Goal: Navigation & Orientation: Find specific page/section

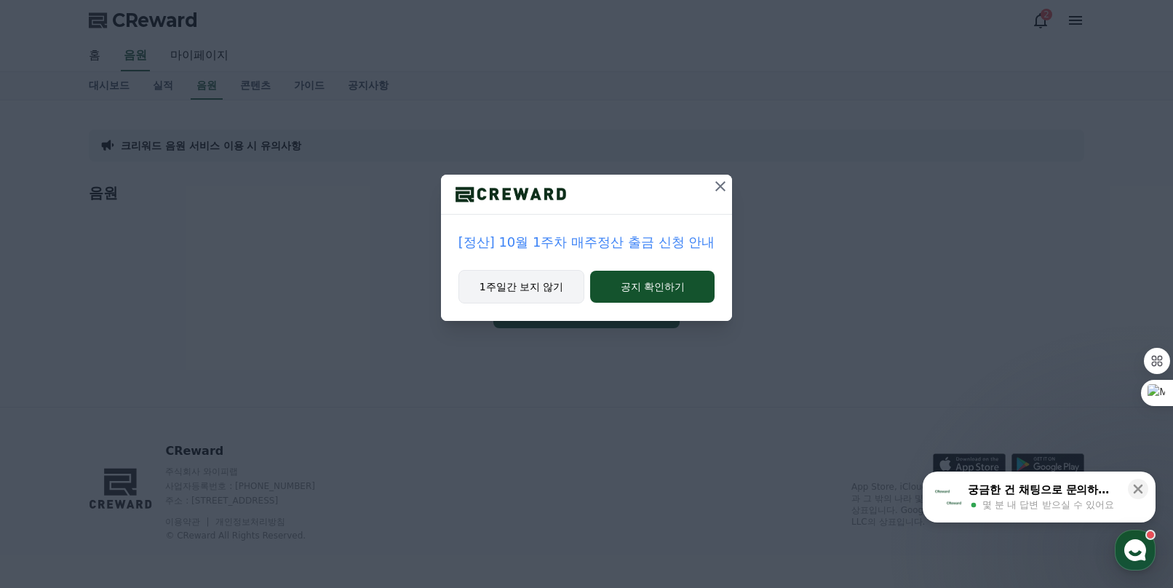
click at [536, 290] on button "1주일간 보지 않기" at bounding box center [521, 286] width 127 height 33
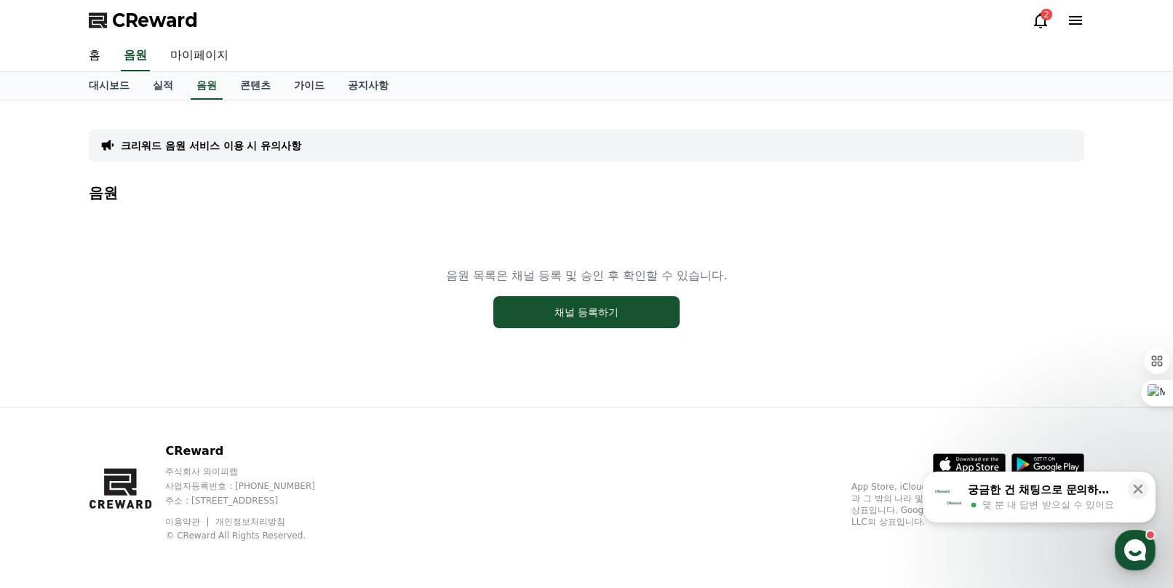
click at [215, 55] on link "마이페이지" at bounding box center [199, 56] width 81 height 31
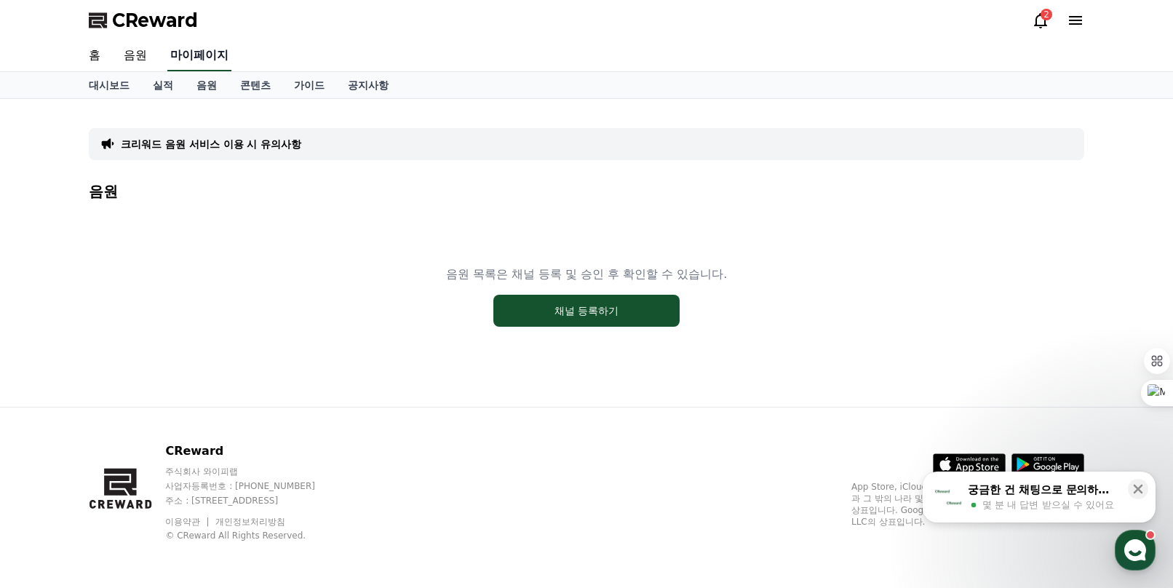
select select "**********"
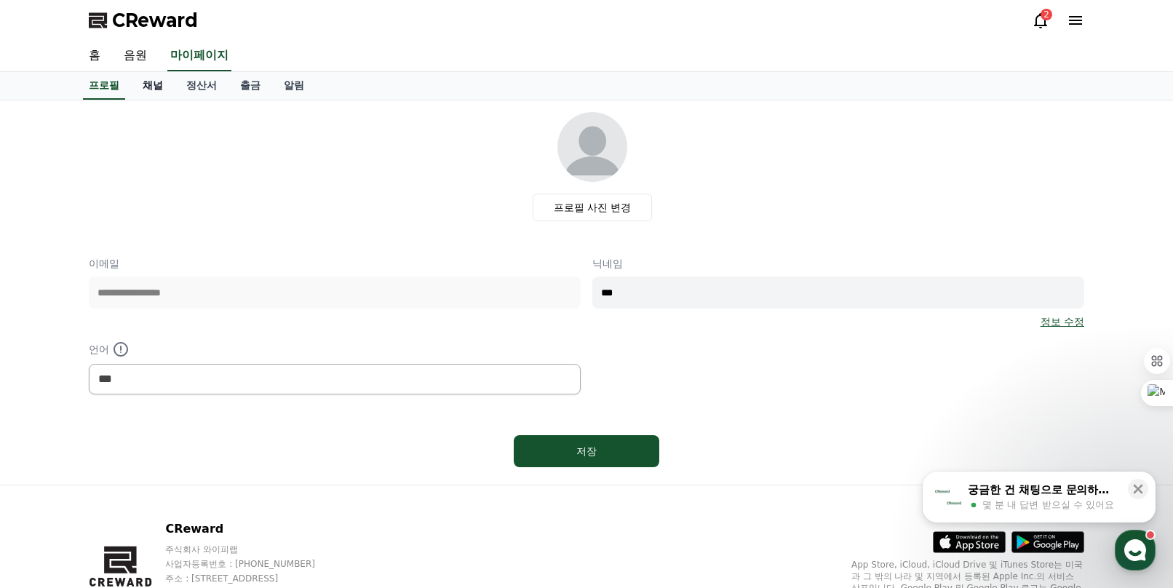
click at [157, 86] on link "채널" at bounding box center [153, 86] width 44 height 28
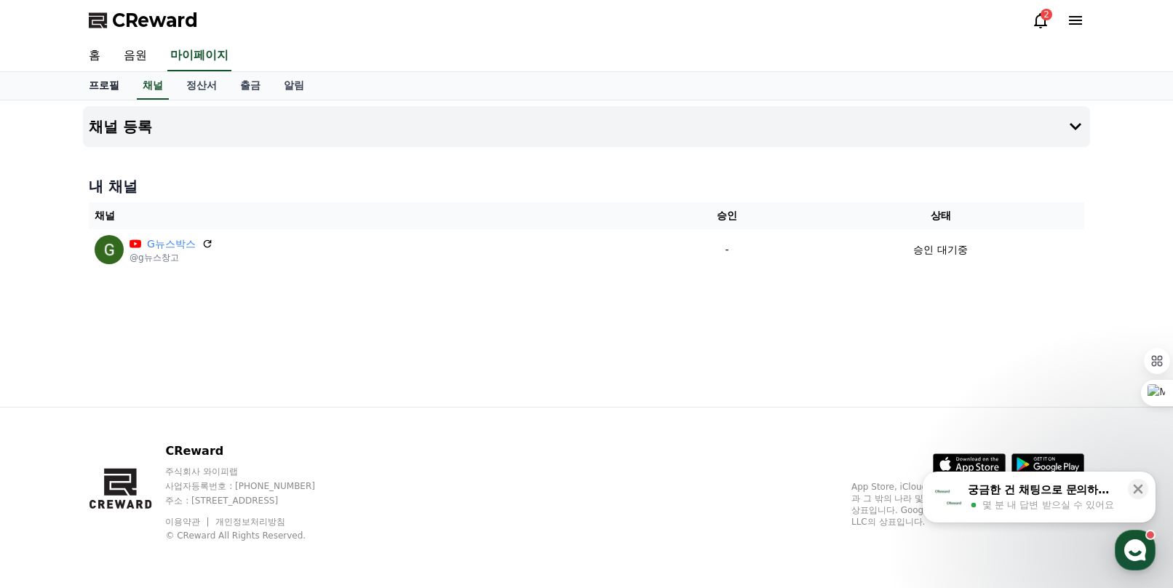
click at [91, 81] on link "프로필" at bounding box center [104, 86] width 54 height 28
select select "**********"
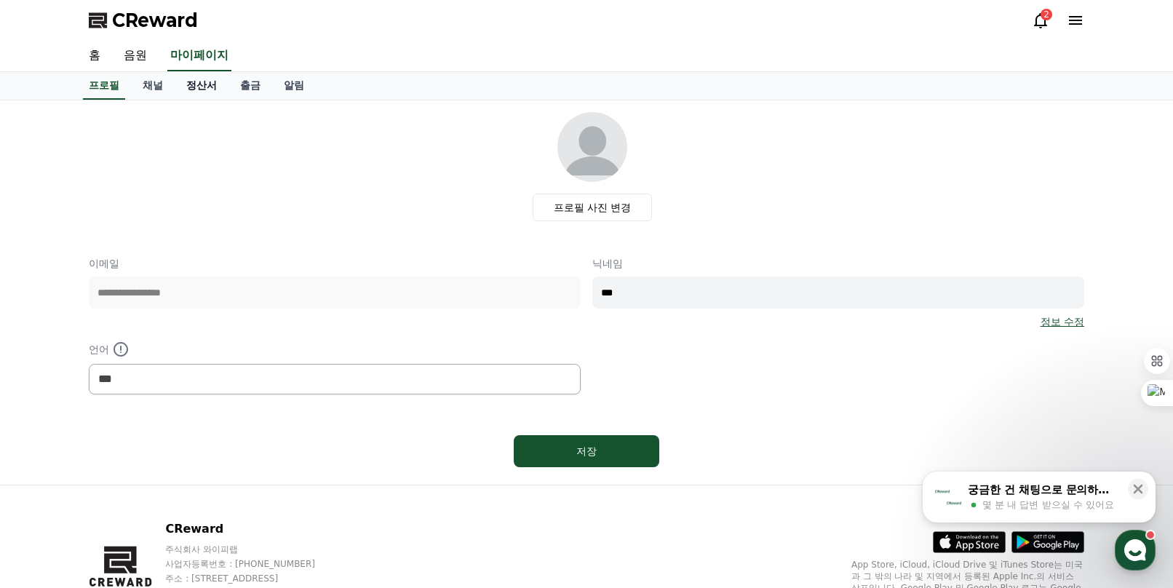
click at [192, 90] on link "정산서" at bounding box center [202, 86] width 54 height 28
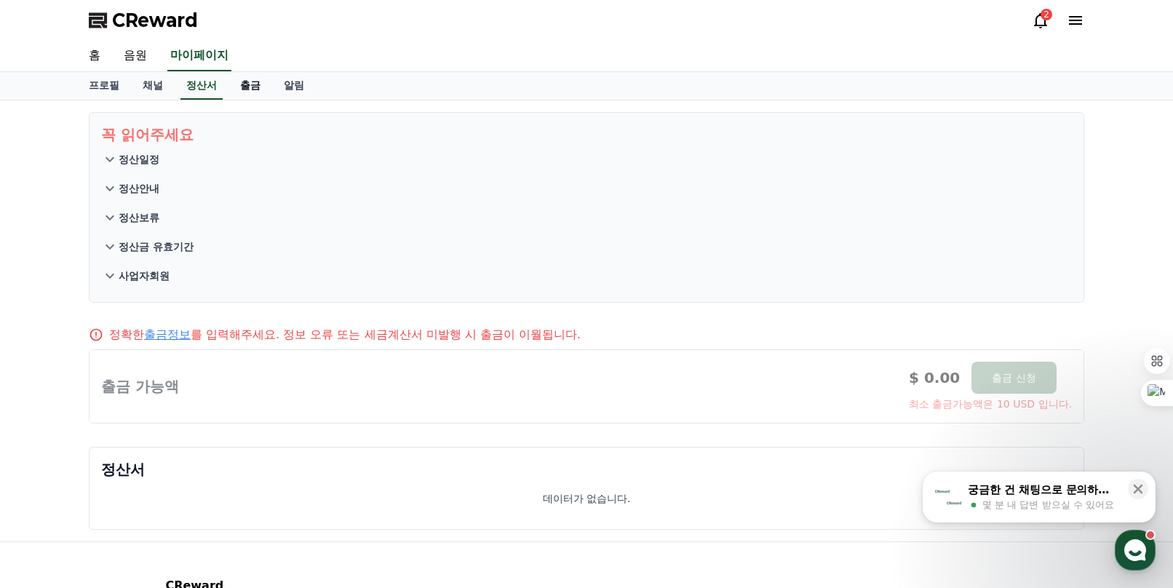
click at [249, 90] on link "출금" at bounding box center [250, 86] width 44 height 28
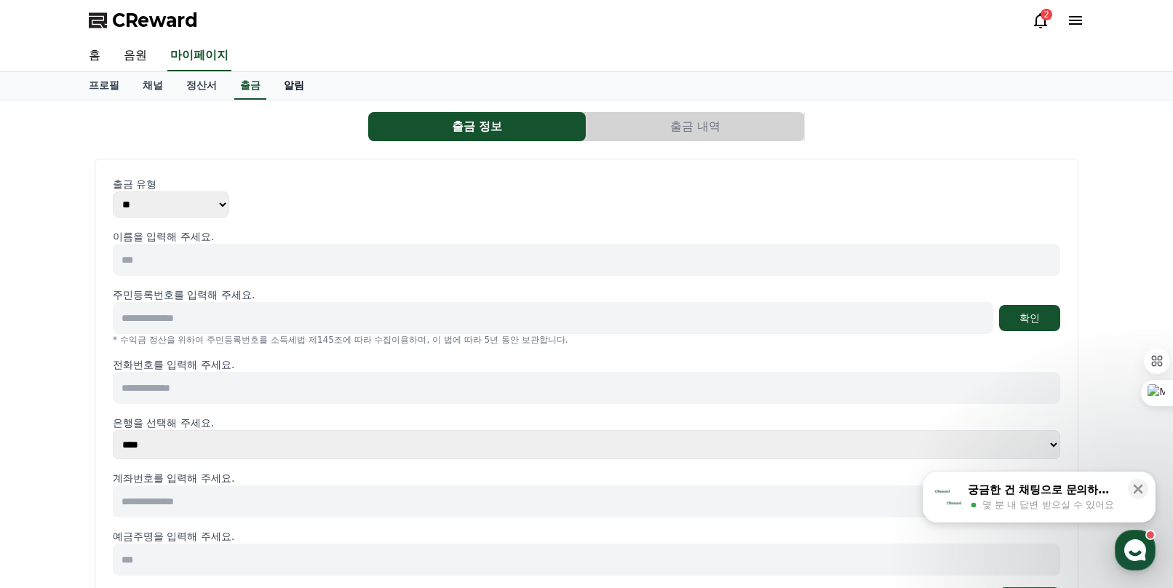
click at [298, 92] on link "알림" at bounding box center [294, 86] width 44 height 28
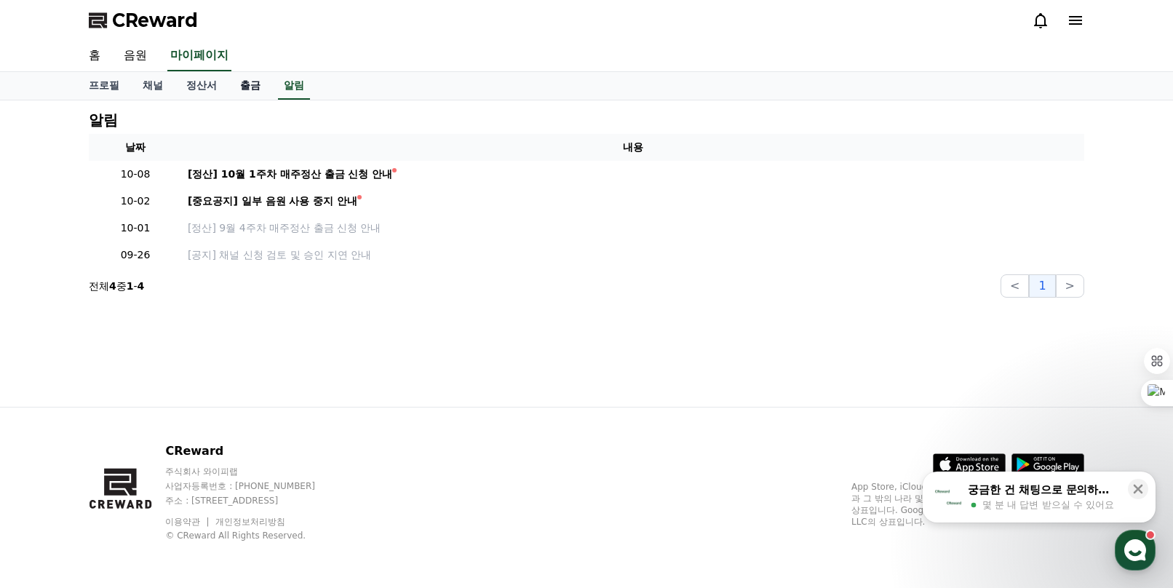
click at [244, 82] on link "출금" at bounding box center [250, 86] width 44 height 28
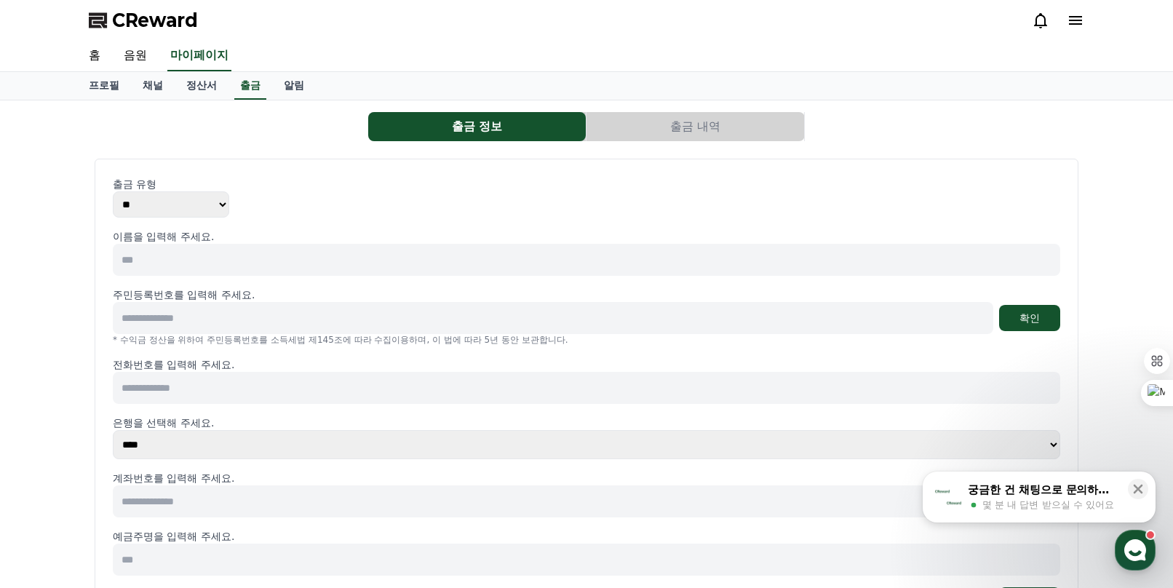
click at [134, 23] on span "CReward" at bounding box center [155, 20] width 86 height 23
click at [91, 56] on link "홈" at bounding box center [94, 56] width 35 height 31
click at [102, 89] on link "프로필" at bounding box center [104, 86] width 54 height 28
select select "**********"
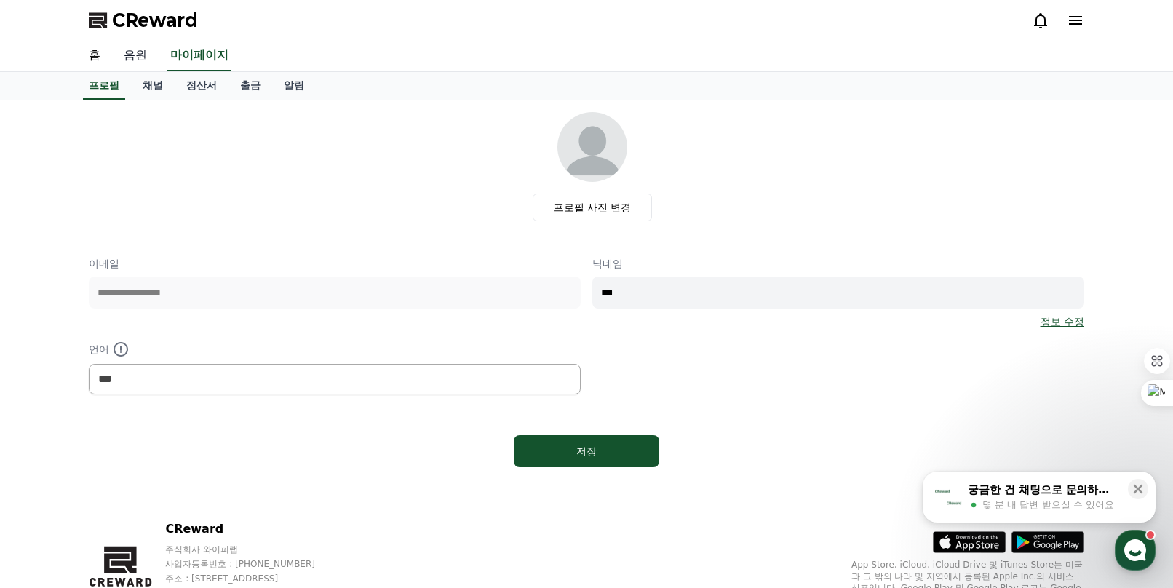
click at [137, 60] on link "음원" at bounding box center [135, 56] width 47 height 31
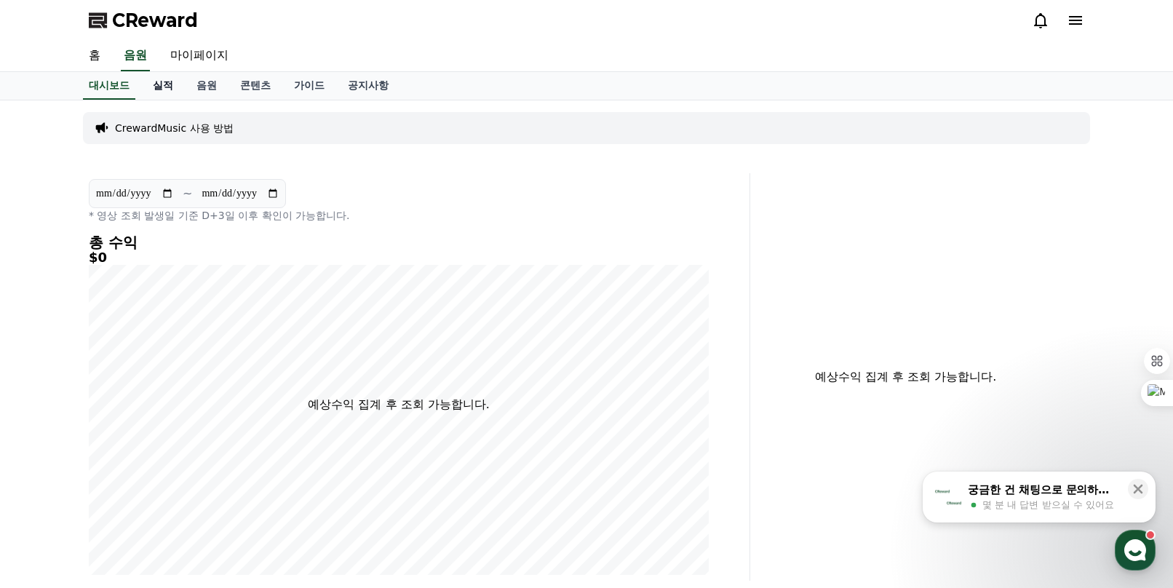
click at [168, 93] on link "실적" at bounding box center [163, 86] width 44 height 28
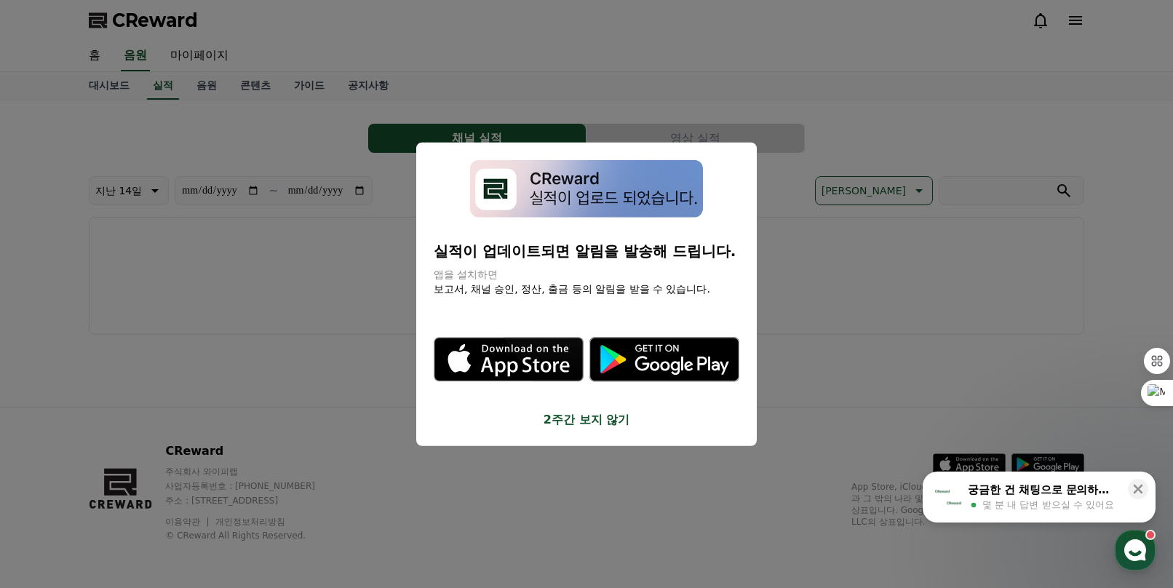
click at [581, 423] on button "2주간 보지 않기" at bounding box center [587, 418] width 306 height 17
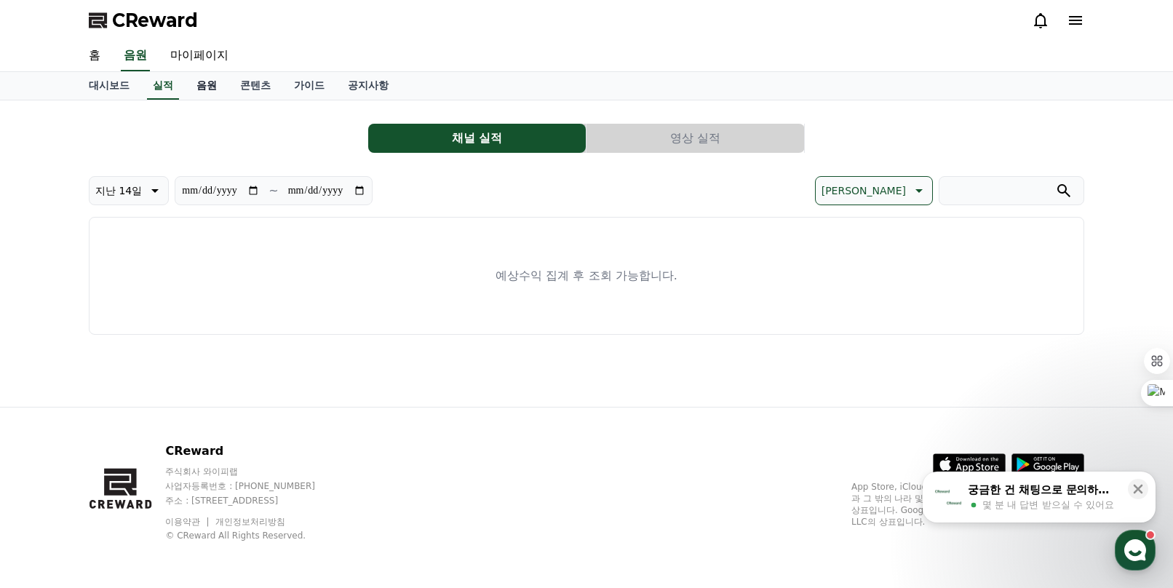
click at [196, 93] on link "음원" at bounding box center [207, 86] width 44 height 28
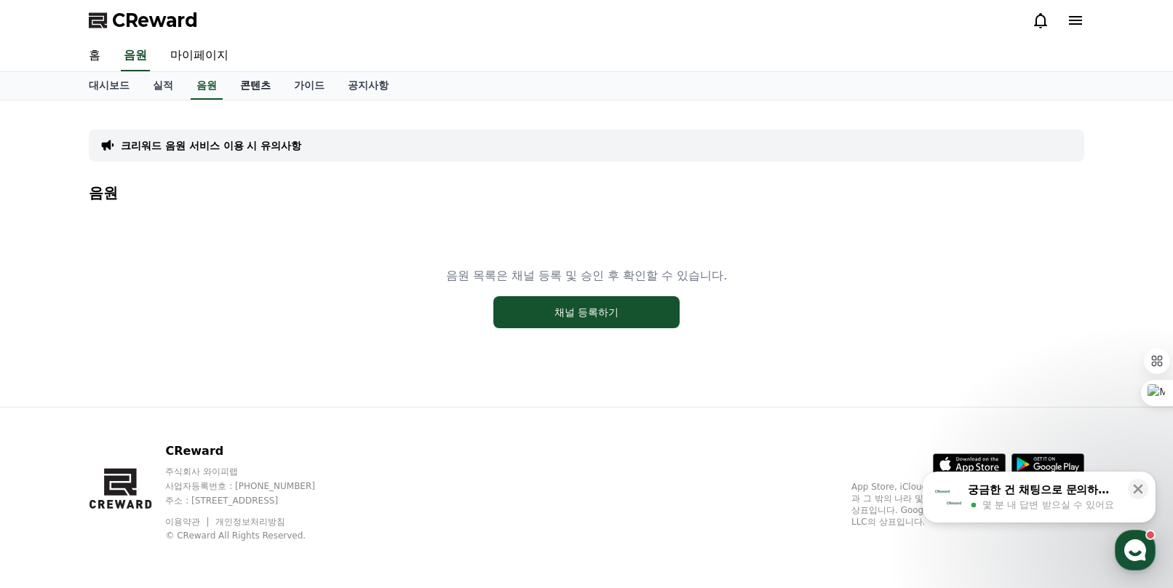
click at [252, 87] on link "콘텐츠" at bounding box center [255, 86] width 54 height 28
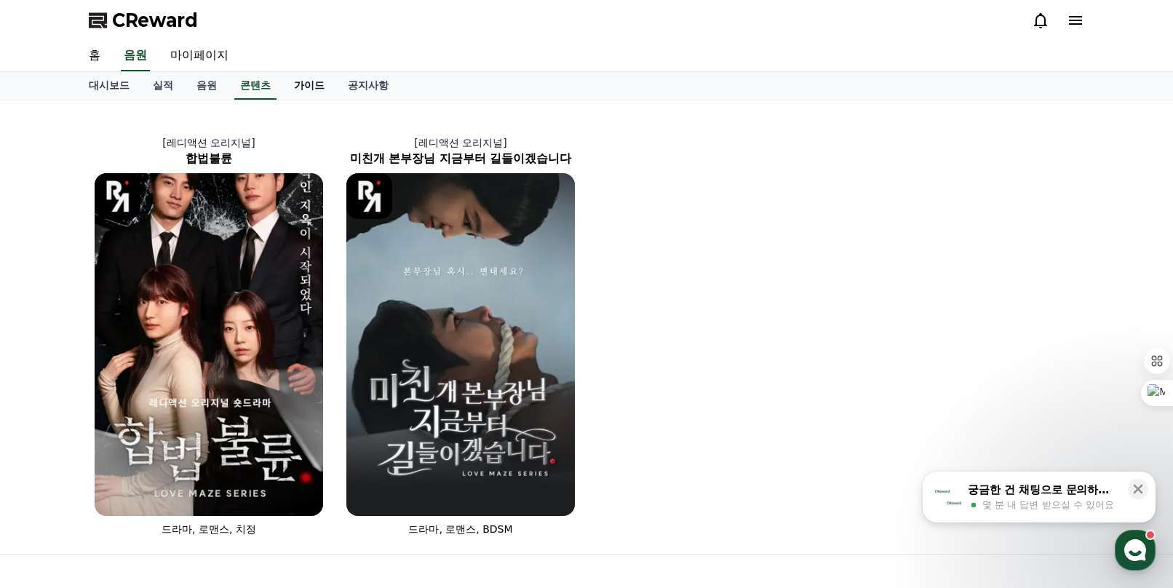
click at [332, 84] on link "가이드" at bounding box center [309, 86] width 54 height 28
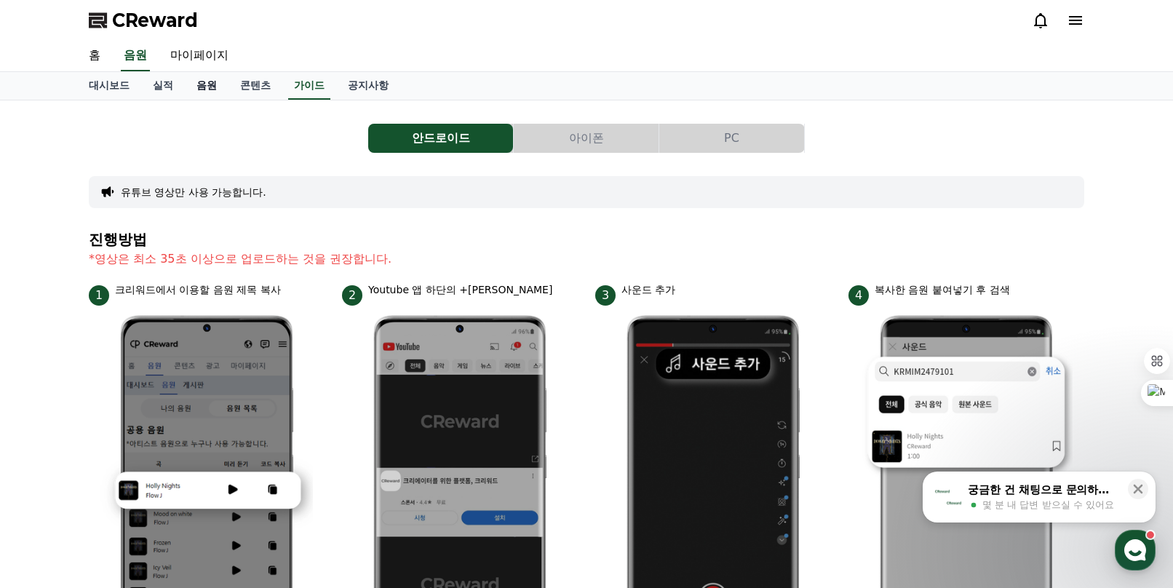
click at [204, 87] on link "음원" at bounding box center [207, 86] width 44 height 28
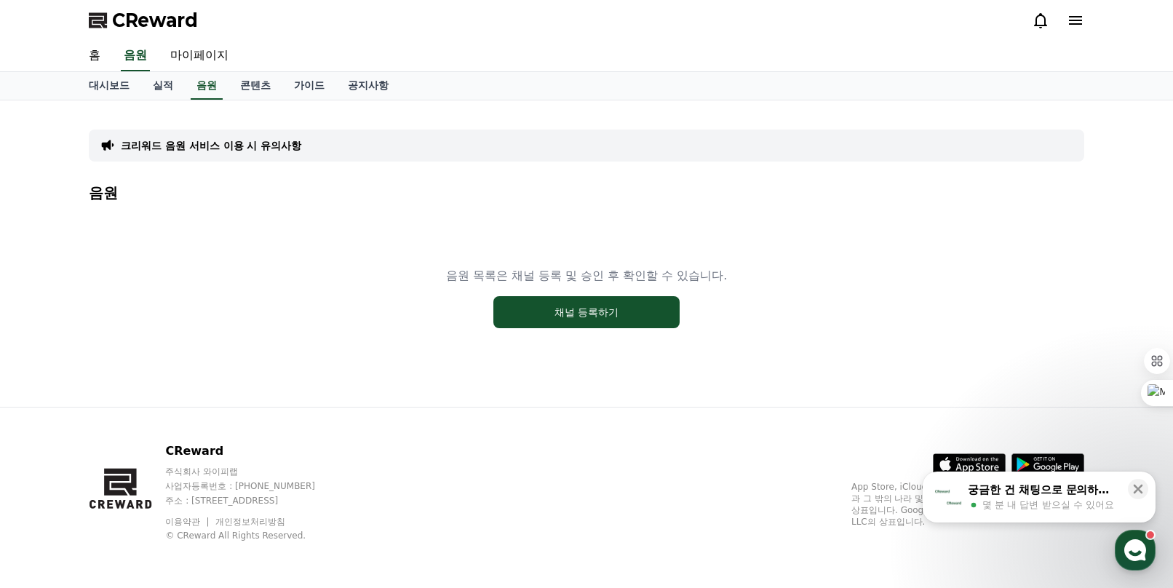
drag, startPoint x: 675, startPoint y: 299, endPoint x: 761, endPoint y: 303, distance: 86.0
click at [761, 303] on div "음원 목록은 채널 등록 및 승인 후 확인할 수 있습니다. 채널 등록하기" at bounding box center [586, 298] width 995 height 182
click at [888, 261] on div "음원 목록은 채널 등록 및 승인 후 확인할 수 있습니다. 채널 등록하기" at bounding box center [586, 298] width 995 height 182
